Goal: Transaction & Acquisition: Book appointment/travel/reservation

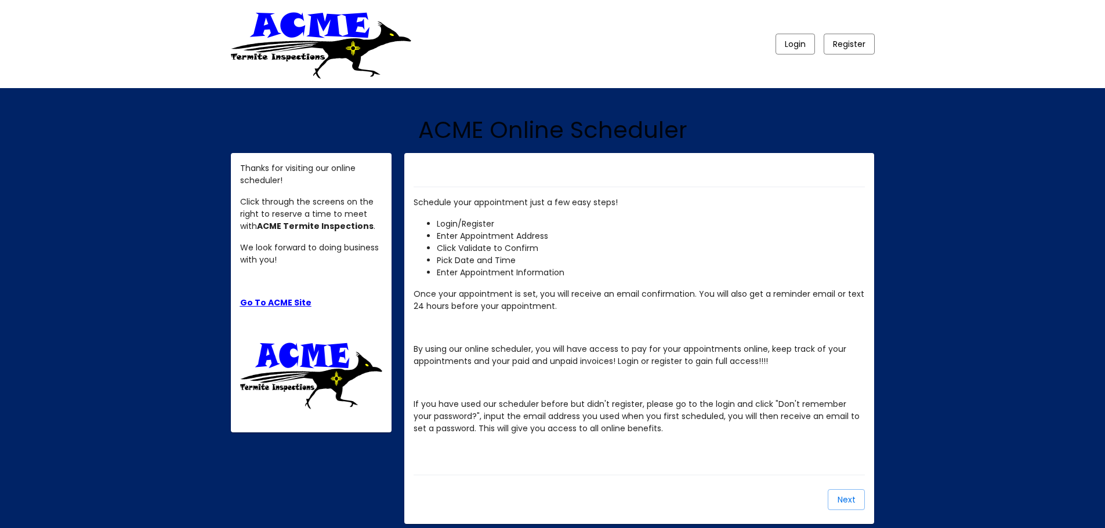
click at [252, 304] on link "Go To ACME Site" at bounding box center [275, 303] width 71 height 12
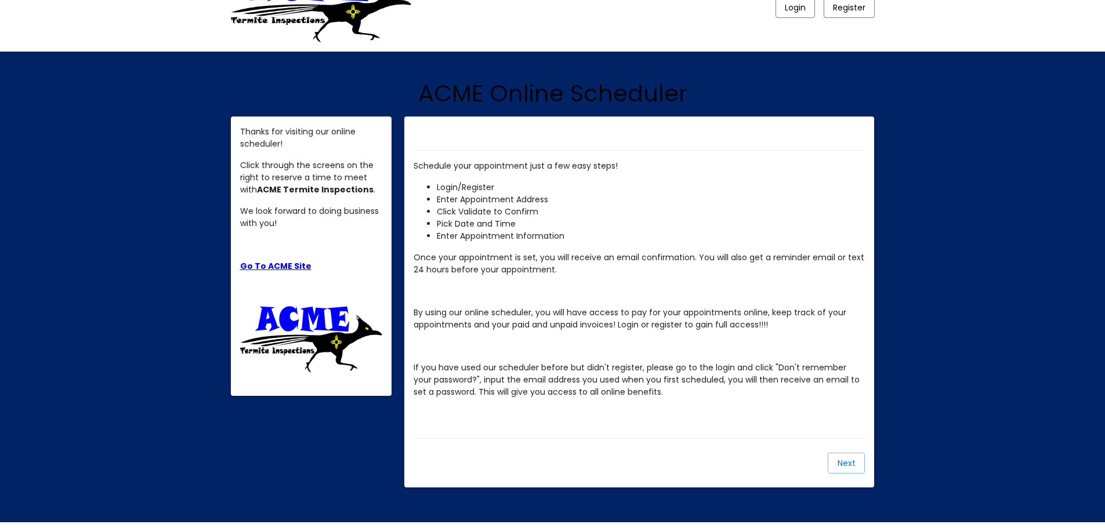
scroll to position [66, 0]
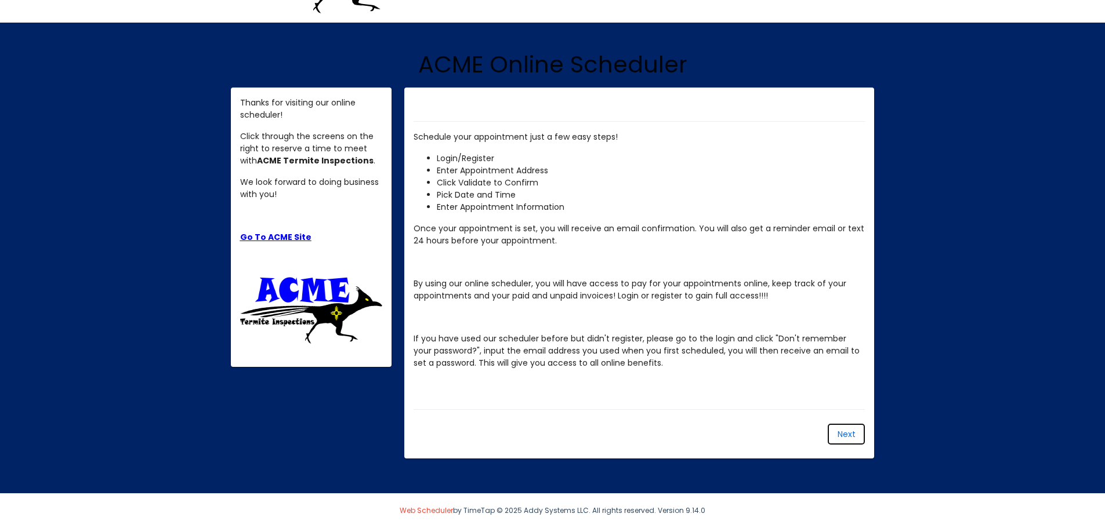
click at [834, 428] on button "Next" at bounding box center [845, 434] width 37 height 21
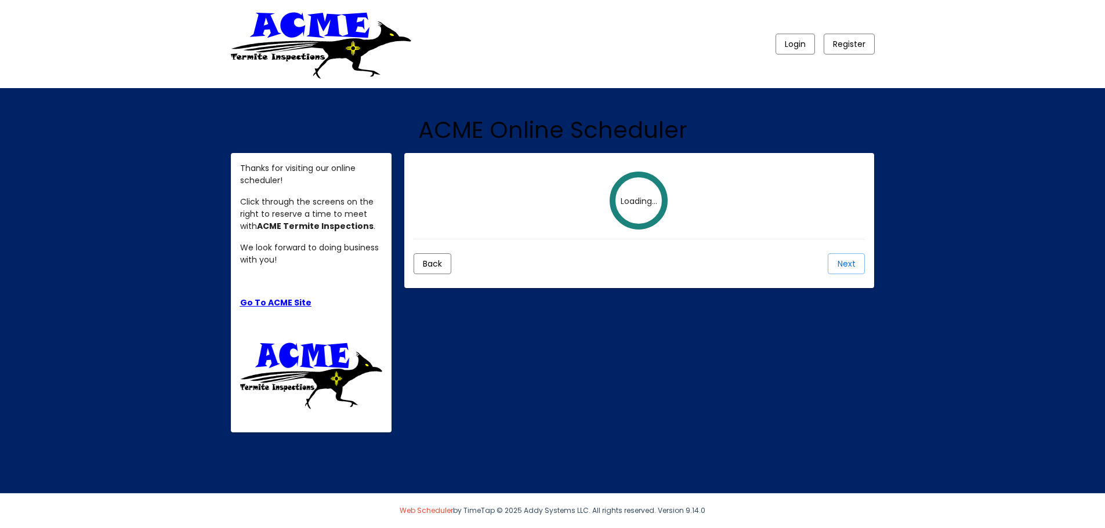
scroll to position [0, 0]
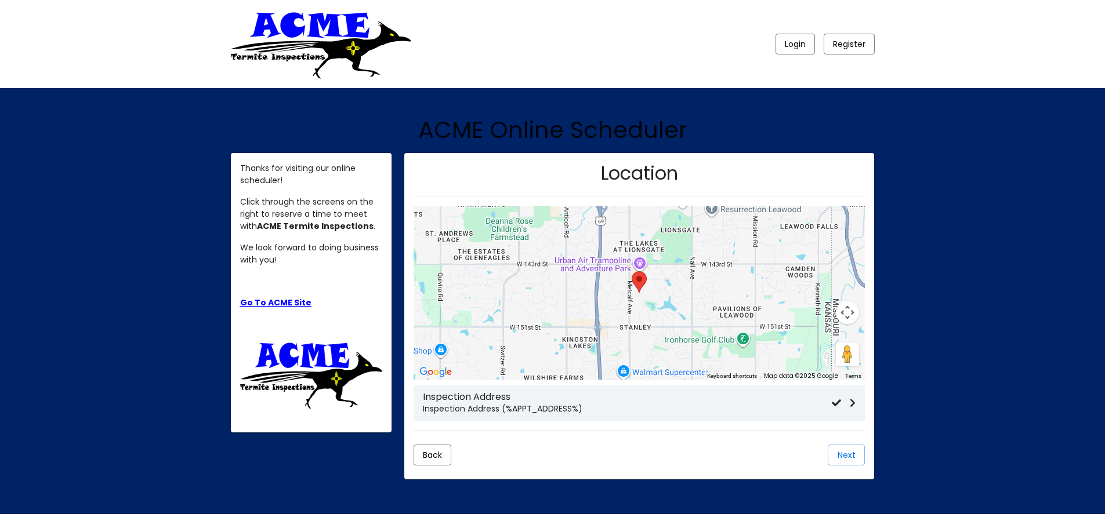
click at [611, 408] on p "Inspection Address (%APPT_ADDRESS%)" at bounding box center [627, 409] width 409 height 12
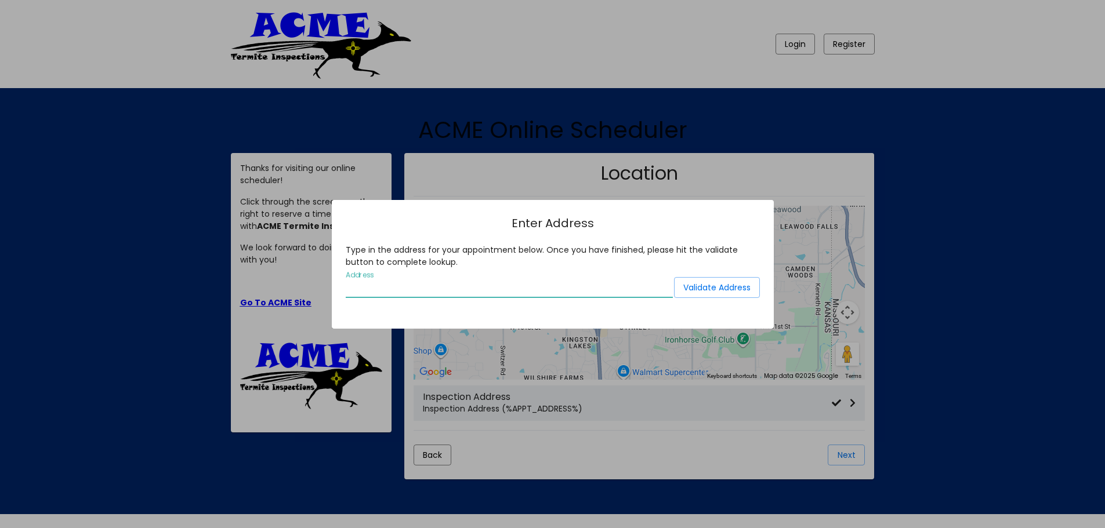
click at [437, 293] on input "Address" at bounding box center [509, 288] width 327 height 10
type input "[STREET_ADDRESS]"
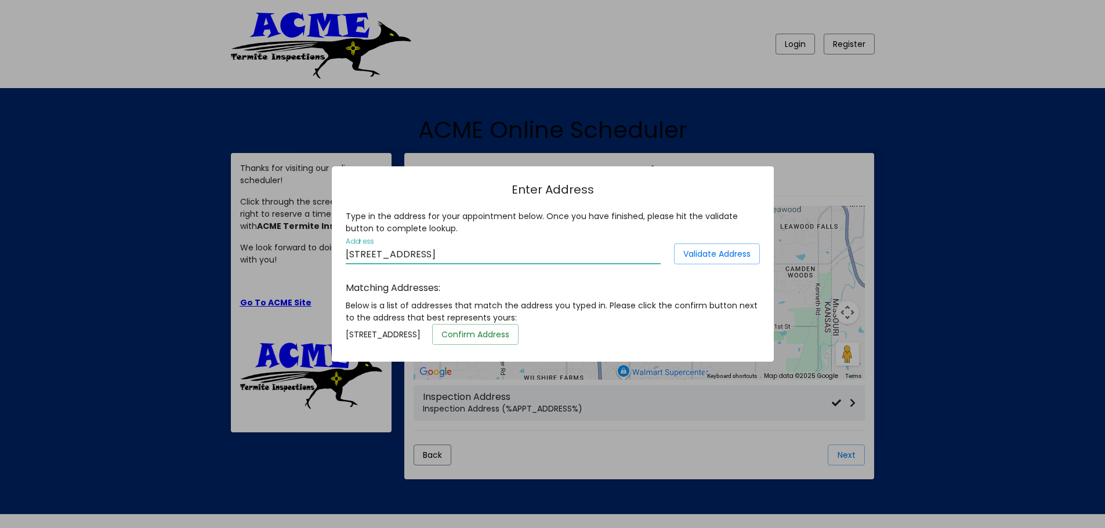
click at [509, 340] on span "Confirm Address" at bounding box center [475, 335] width 68 height 12
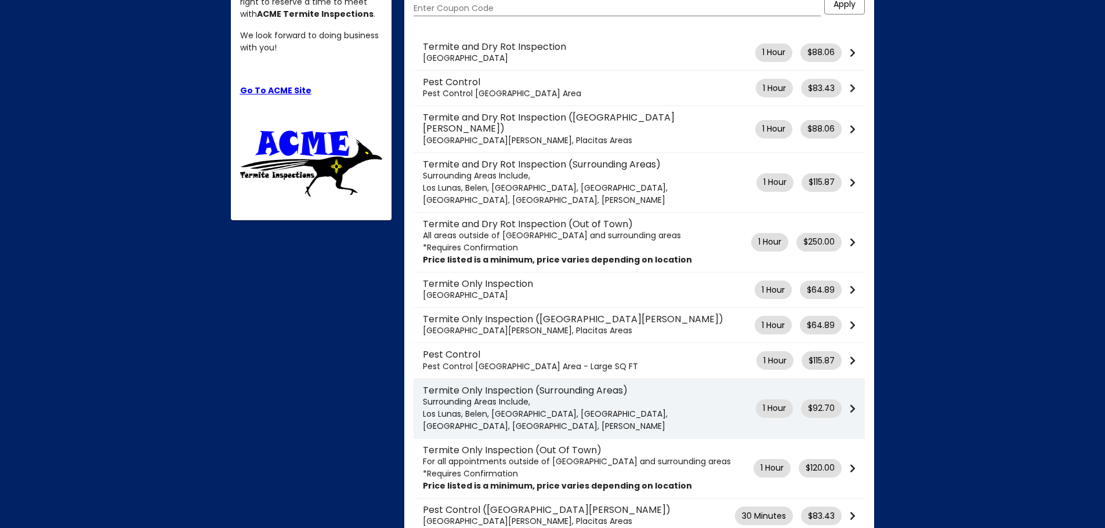
scroll to position [232, 0]
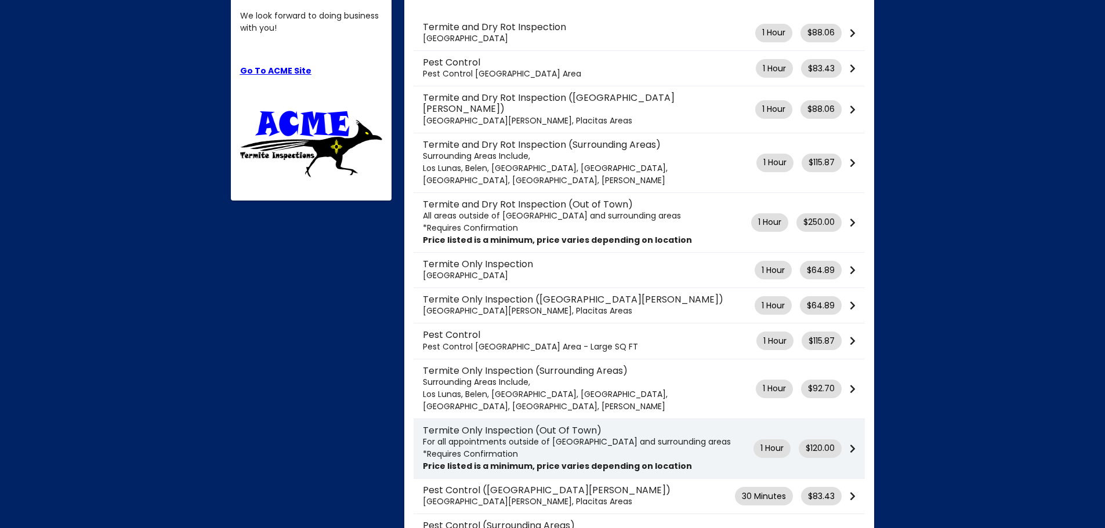
click at [851, 444] on icon at bounding box center [852, 448] width 6 height 9
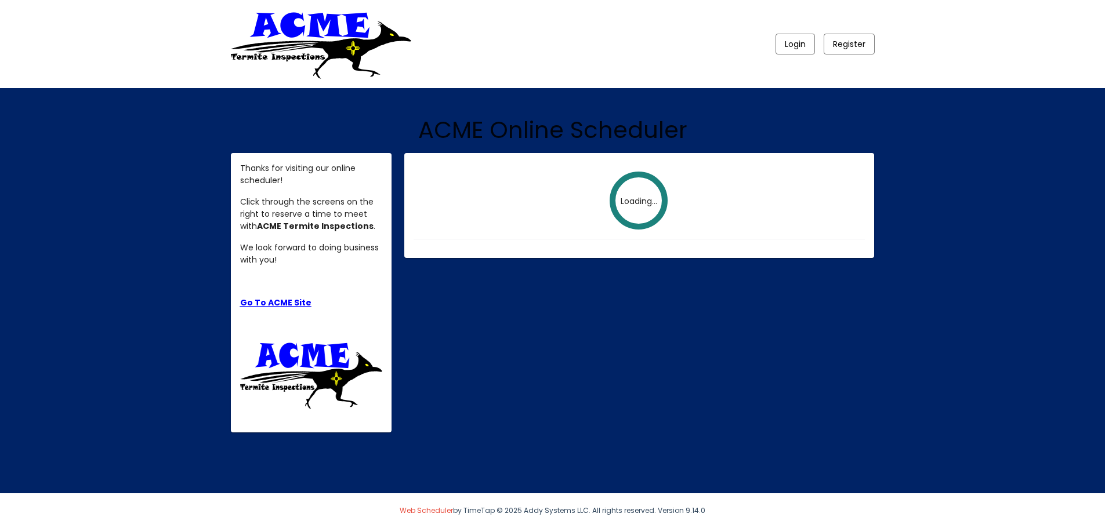
scroll to position [0, 0]
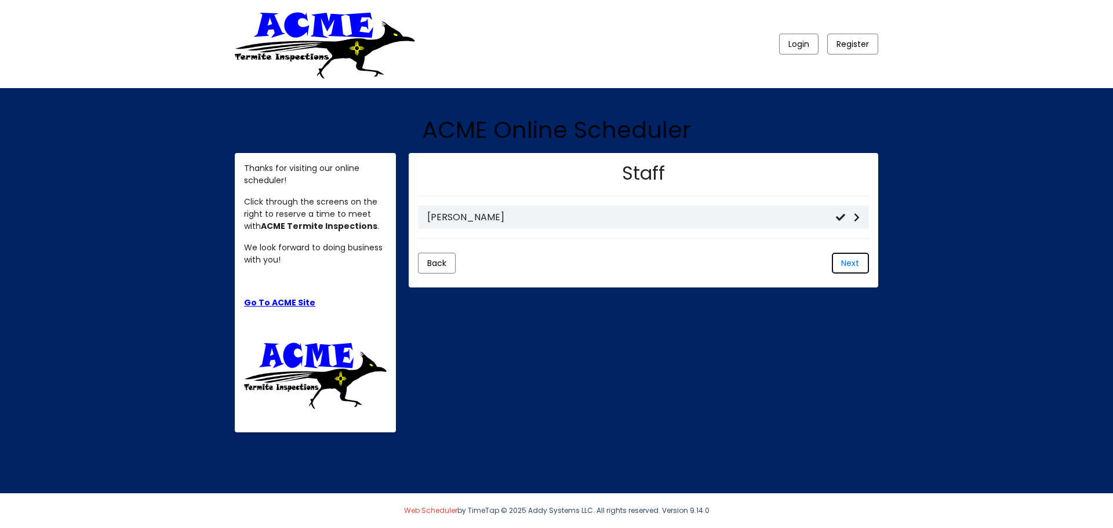
click at [858, 259] on span "Next" at bounding box center [850, 263] width 18 height 12
